Goal: Task Accomplishment & Management: Manage account settings

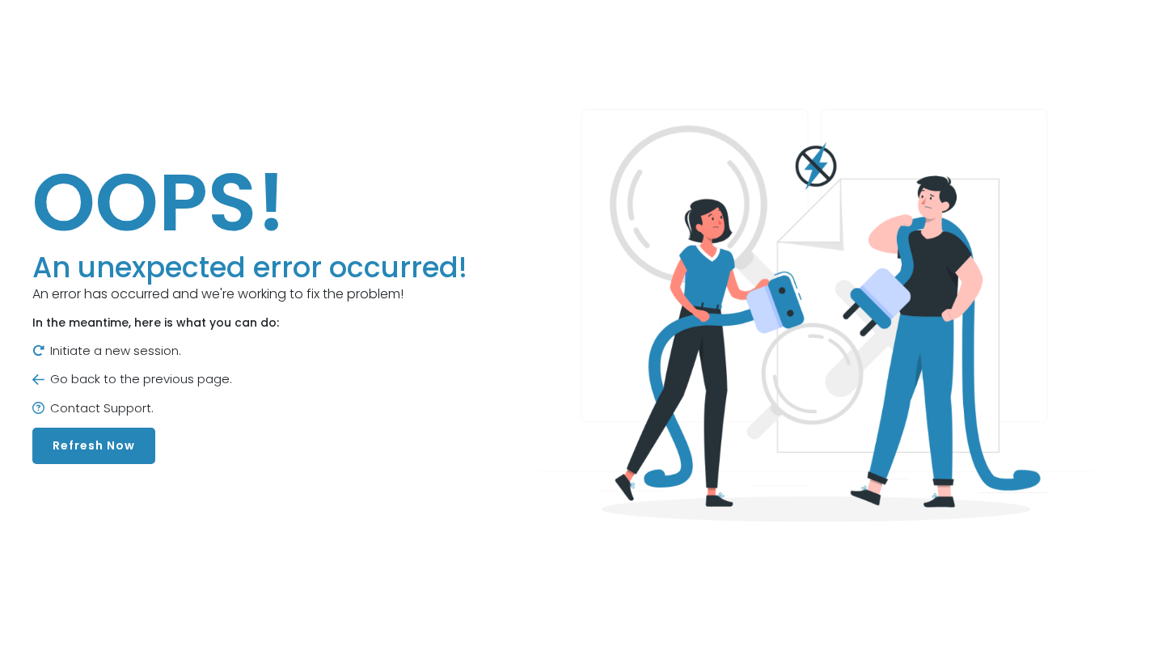
click at [86, 441] on button "Refresh Now" at bounding box center [93, 446] width 123 height 36
